Goal: Task Accomplishment & Management: Manage account settings

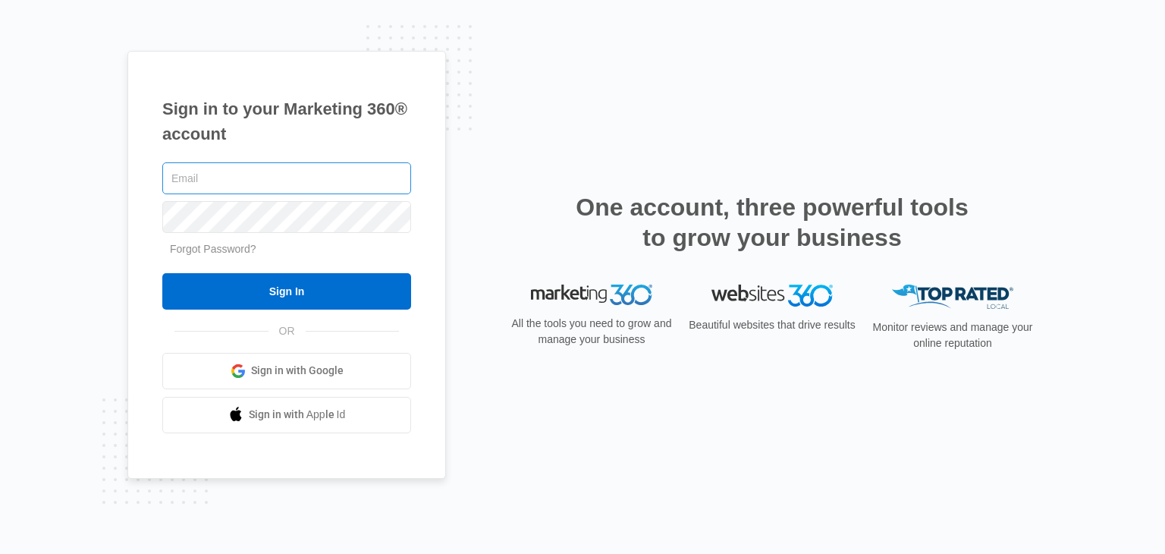
click at [305, 180] on input "text" at bounding box center [286, 178] width 249 height 32
type input "[PERSON_NAME][EMAIL_ADDRESS][DOMAIN_NAME]"
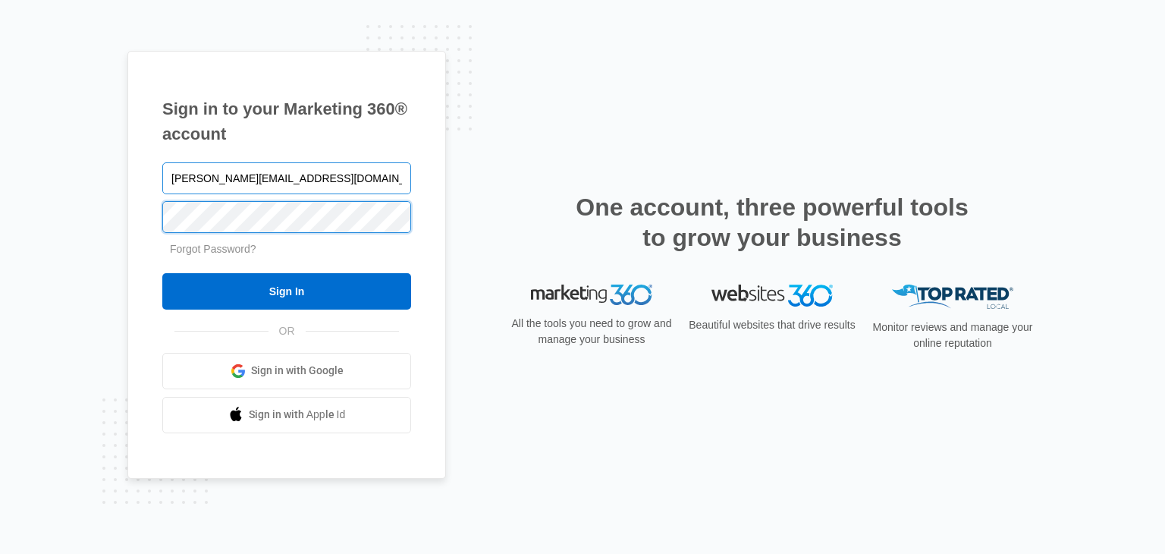
click at [162, 273] on input "Sign In" at bounding box center [286, 291] width 249 height 36
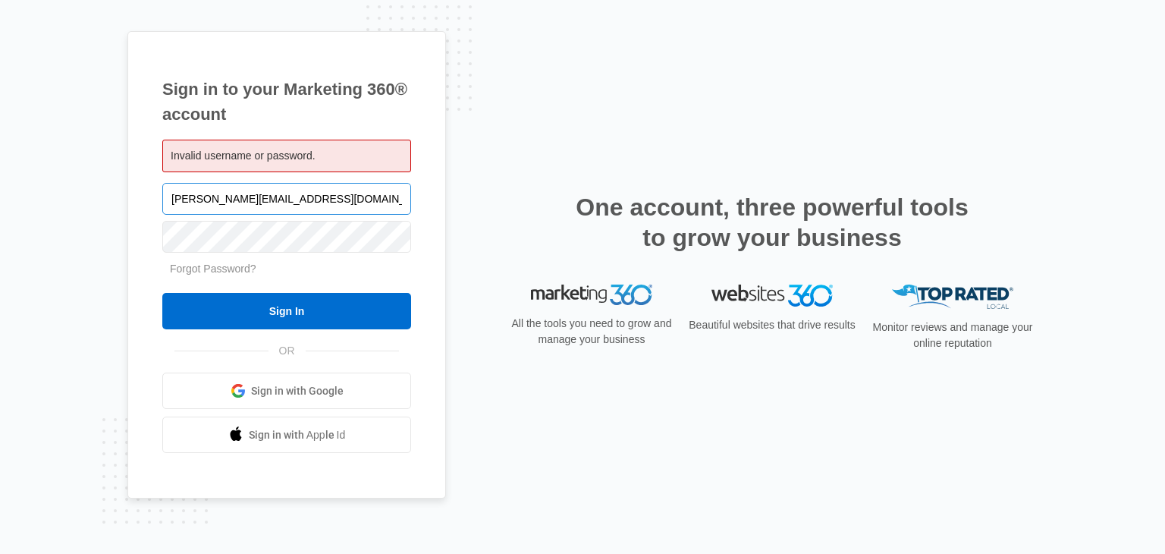
click at [315, 193] on input "[PERSON_NAME][EMAIL_ADDRESS][DOMAIN_NAME]" at bounding box center [286, 199] width 249 height 32
